Goal: Information Seeking & Learning: Learn about a topic

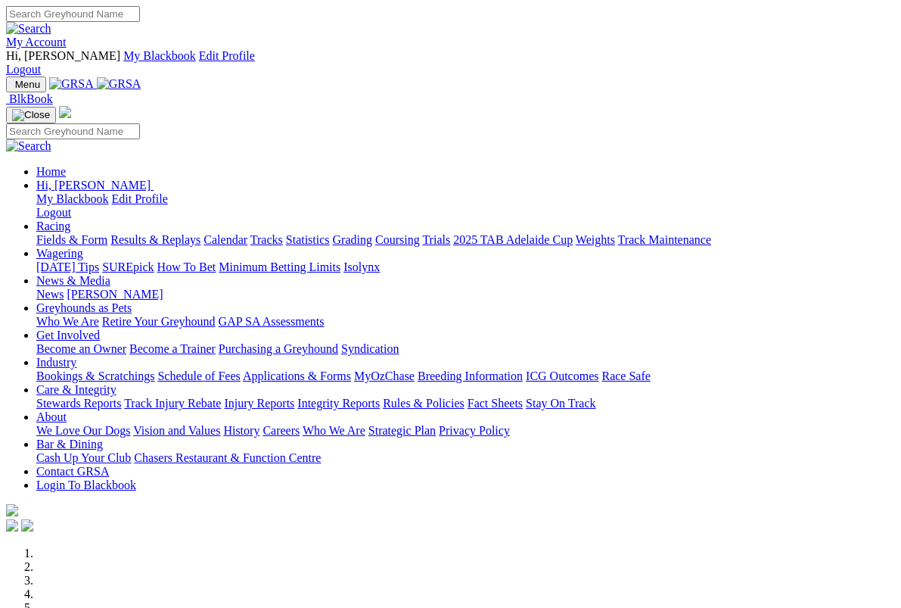
scroll to position [389, 0]
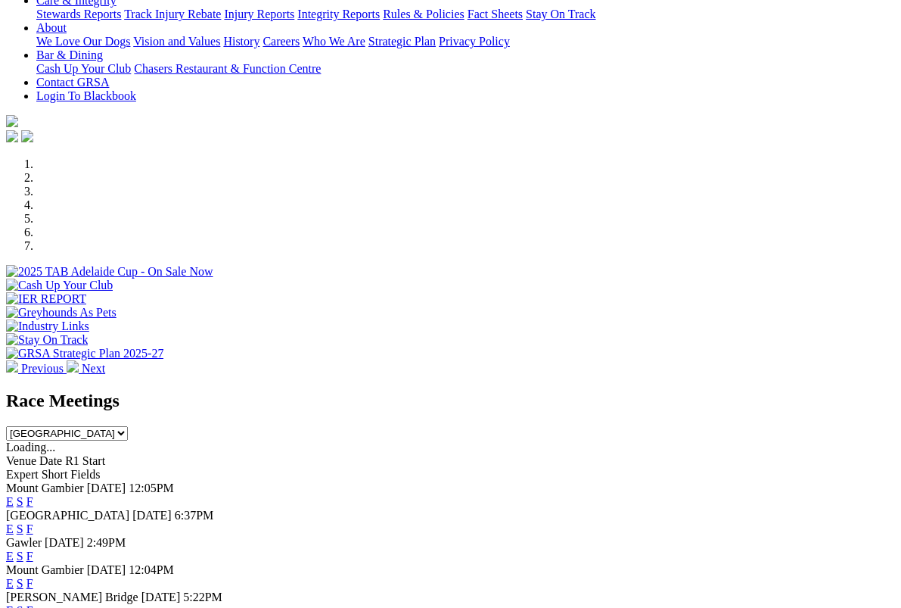
click at [33, 522] on link "F" at bounding box center [29, 528] width 7 height 13
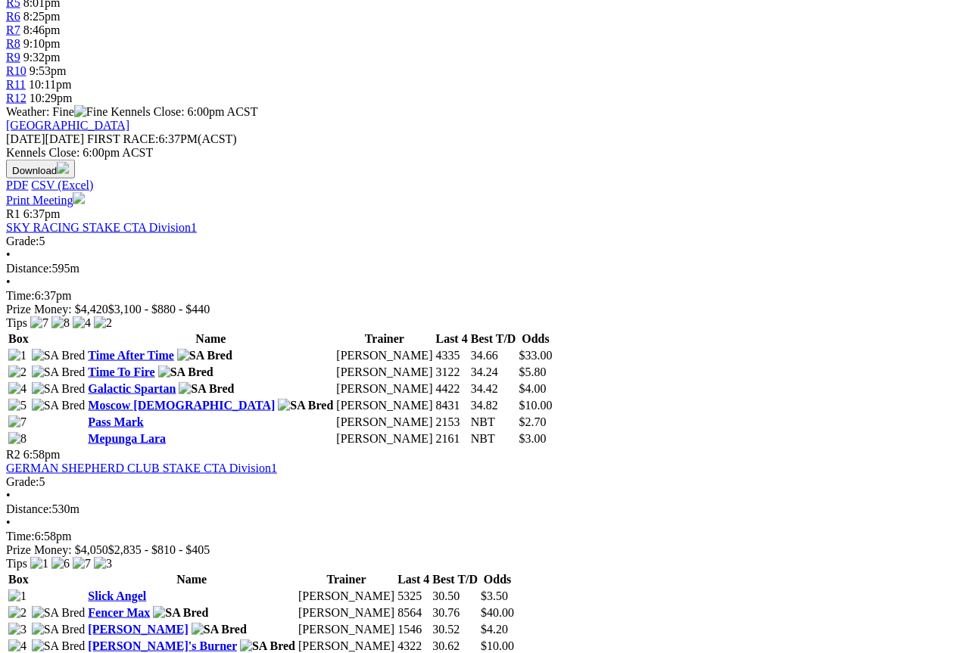
scroll to position [666, 0]
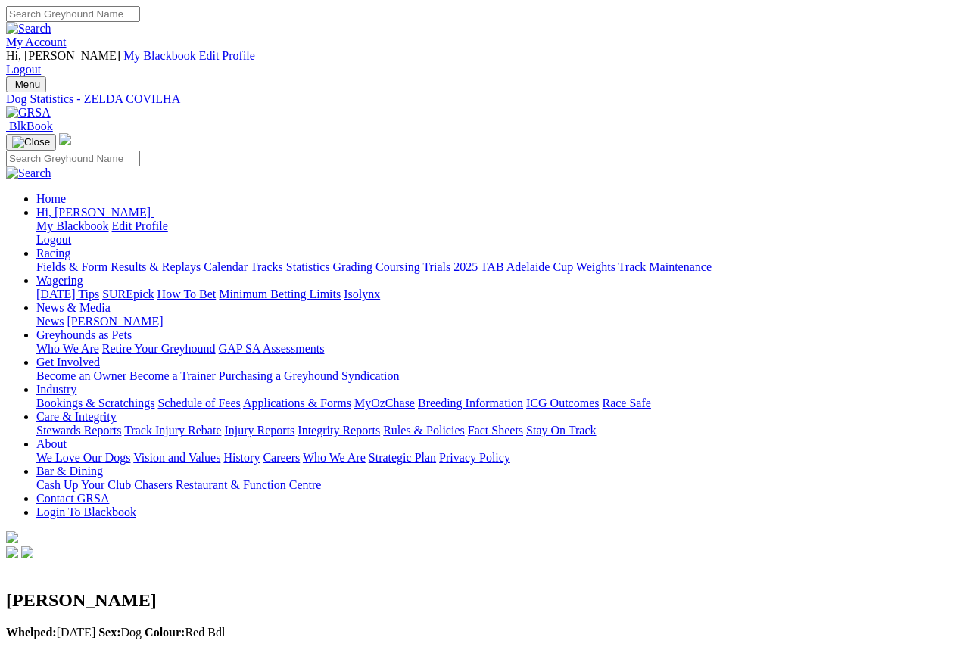
scroll to position [8, 0]
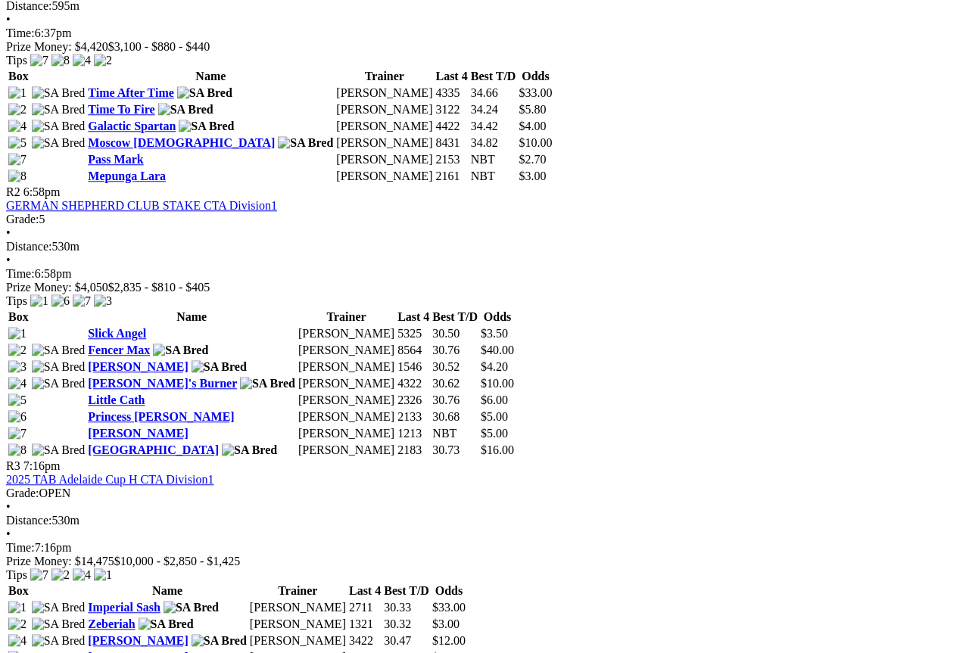
scroll to position [926, 0]
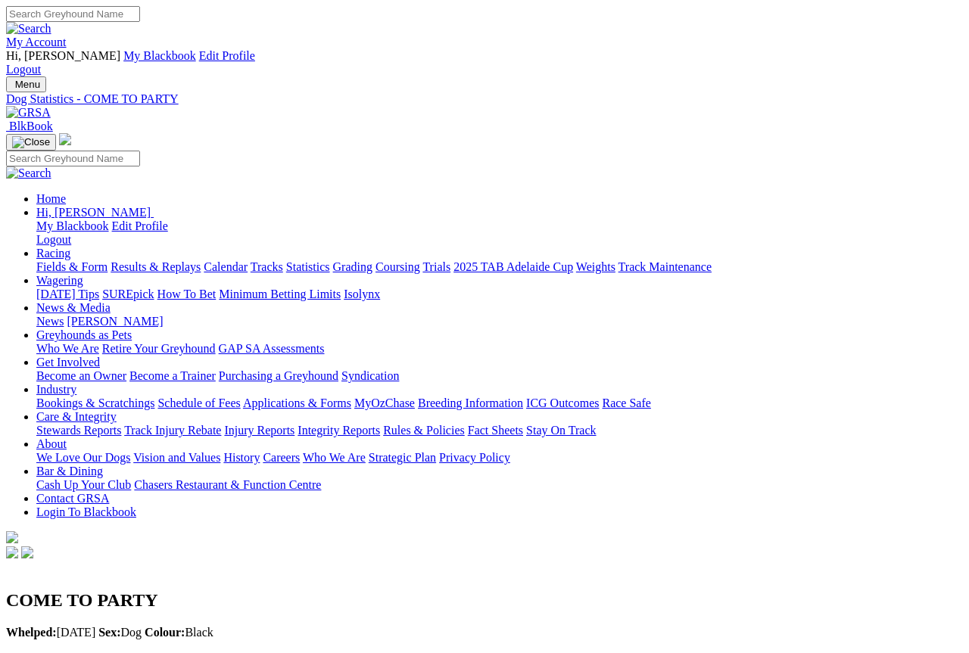
scroll to position [8, 0]
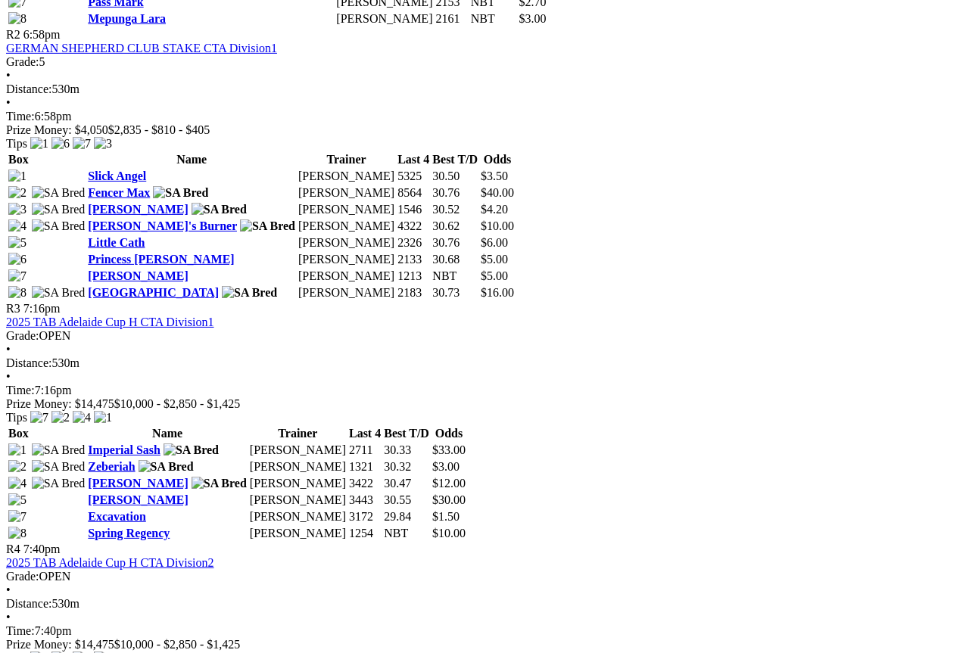
scroll to position [1084, 0]
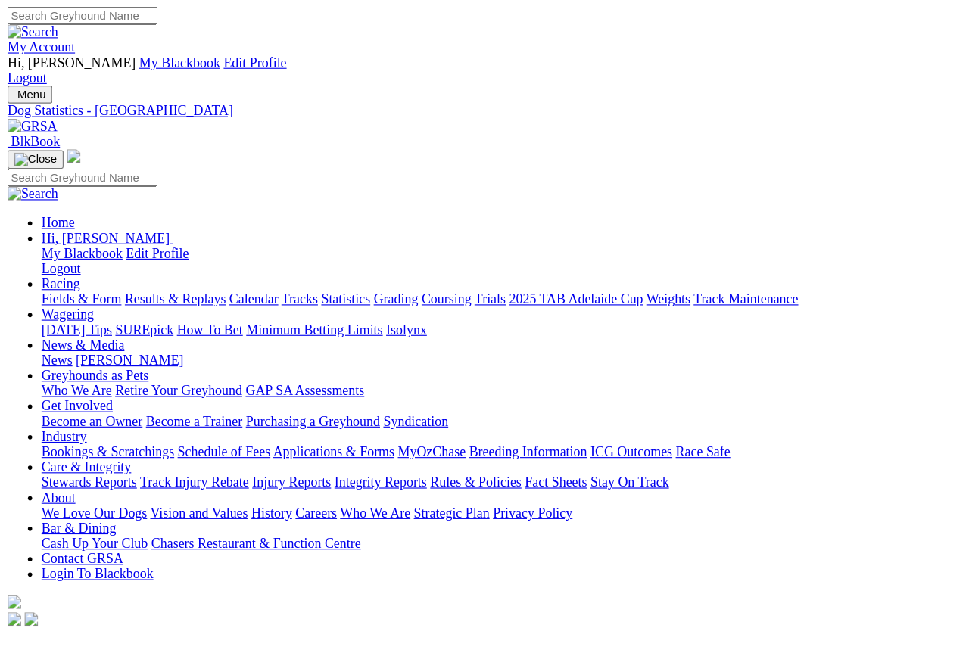
scroll to position [8, 0]
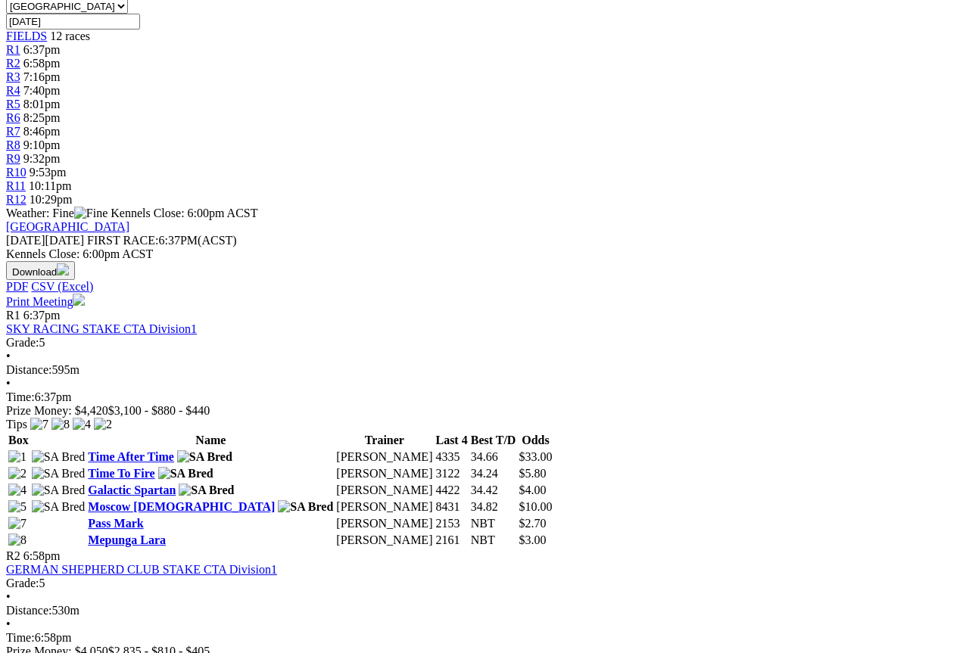
scroll to position [562, 0]
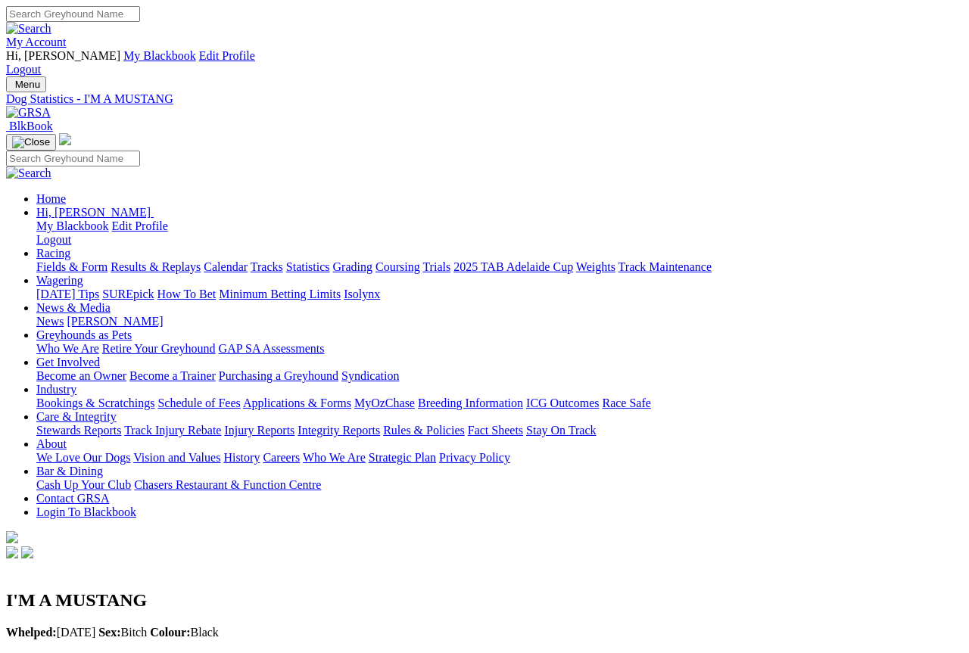
scroll to position [8, 0]
